Goal: Information Seeking & Learning: Learn about a topic

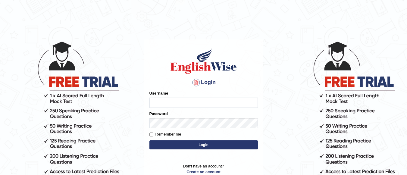
click at [191, 99] on input "Username" at bounding box center [204, 103] width 109 height 10
type input "jasveer_parramatta"
click at [196, 146] on button "Login" at bounding box center [204, 145] width 109 height 9
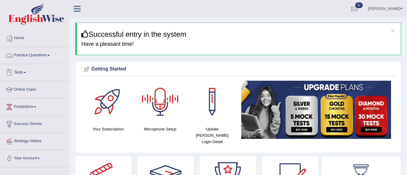
click at [43, 54] on link "Practice Questions" at bounding box center [34, 54] width 69 height 15
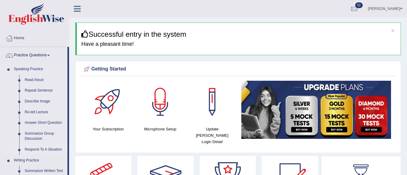
click at [45, 149] on link "Respond To A Situation" at bounding box center [45, 149] width 46 height 11
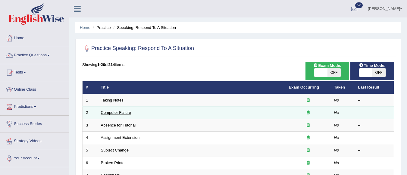
click at [123, 112] on link "Computer Failure" at bounding box center [116, 112] width 30 height 5
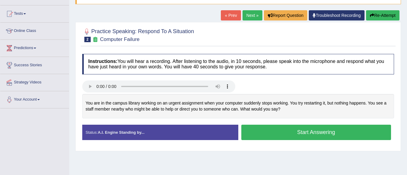
scroll to position [60, 0]
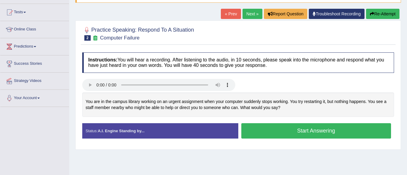
click at [269, 131] on button "Start Answering" at bounding box center [317, 130] width 150 height 15
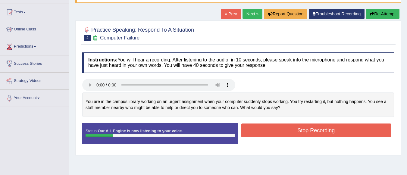
click at [284, 129] on button "Stop Recording" at bounding box center [317, 131] width 150 height 14
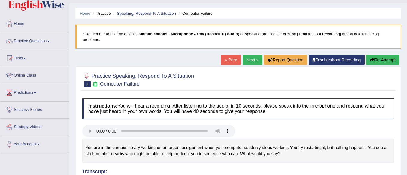
scroll to position [11, 0]
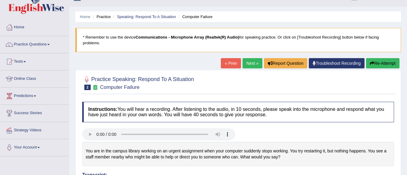
click at [245, 64] on link "Next »" at bounding box center [253, 63] width 20 height 10
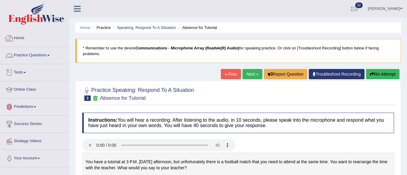
click at [24, 38] on link "Home" at bounding box center [34, 37] width 69 height 15
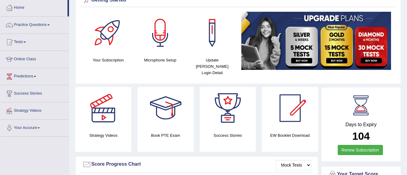
scroll to position [30, 0]
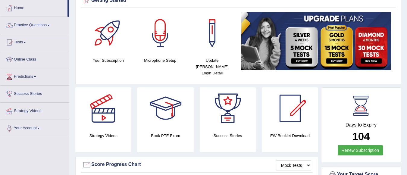
click at [289, 104] on div at bounding box center [290, 108] width 42 height 42
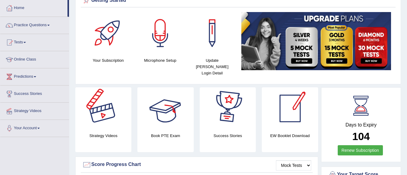
click at [107, 113] on div at bounding box center [103, 108] width 42 height 42
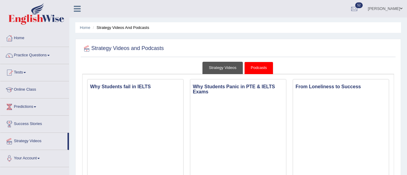
click at [230, 71] on link "Strategy Videos" at bounding box center [223, 68] width 40 height 12
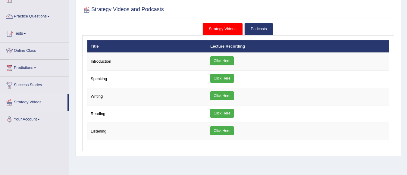
scroll to position [90, 0]
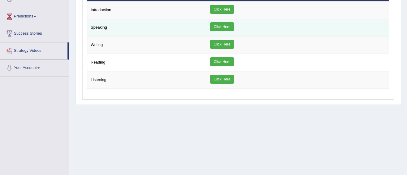
click at [226, 28] on link "Click Here" at bounding box center [221, 26] width 23 height 9
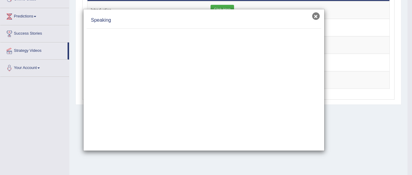
click at [316, 16] on button "×" at bounding box center [316, 16] width 8 height 8
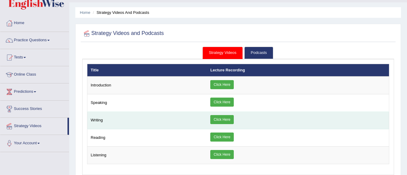
scroll to position [30, 0]
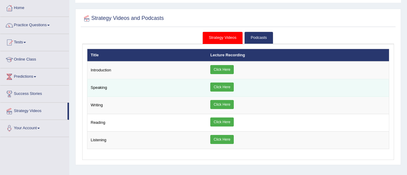
click at [225, 87] on link "Click Here" at bounding box center [221, 87] width 23 height 9
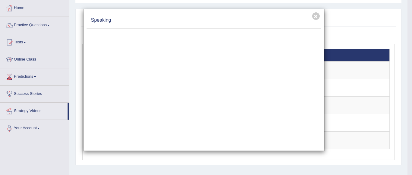
click at [270, 161] on div "× Speaking" at bounding box center [206, 87] width 412 height 175
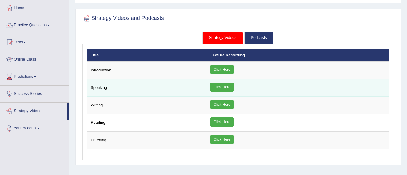
click at [221, 87] on link "Click Here" at bounding box center [221, 87] width 23 height 9
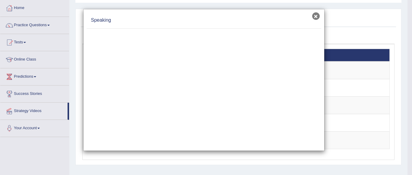
click at [315, 17] on button "×" at bounding box center [316, 16] width 8 height 8
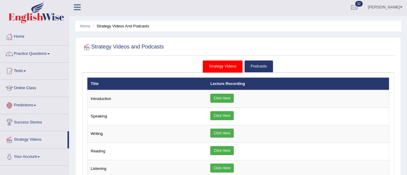
scroll to position [0, 0]
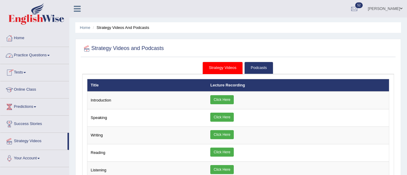
click at [30, 52] on link "Practice Questions" at bounding box center [34, 54] width 69 height 15
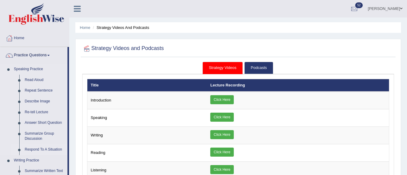
click at [42, 150] on link "Respond To A Situation" at bounding box center [45, 149] width 46 height 11
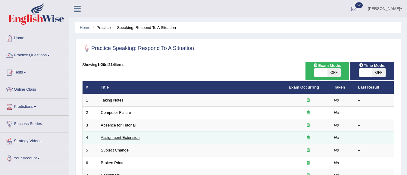
click at [111, 137] on link "Assignment Extension" at bounding box center [120, 137] width 39 height 5
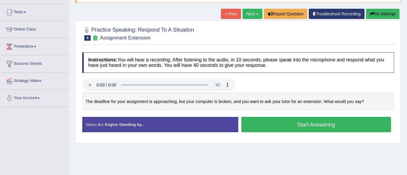
scroll to position [60, 0]
click at [311, 127] on button "Start Answering" at bounding box center [317, 124] width 150 height 15
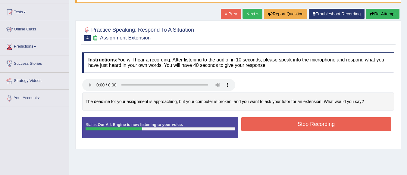
click at [311, 127] on button "Stop Recording" at bounding box center [317, 124] width 150 height 14
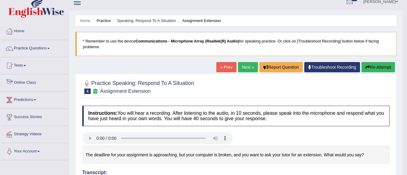
scroll to position [0, 0]
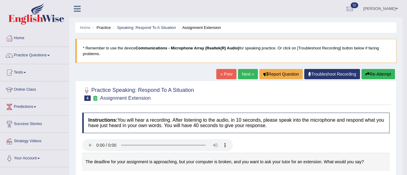
click at [24, 55] on link "Practice Questions" at bounding box center [34, 54] width 69 height 15
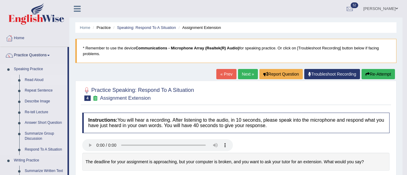
click at [37, 82] on link "Read Aloud" at bounding box center [45, 80] width 46 height 11
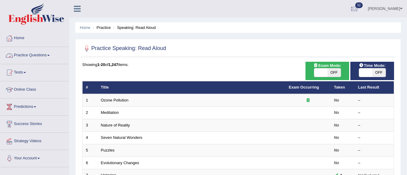
click at [33, 56] on link "Practice Questions" at bounding box center [34, 54] width 69 height 15
